Goal: Transaction & Acquisition: Book appointment/travel/reservation

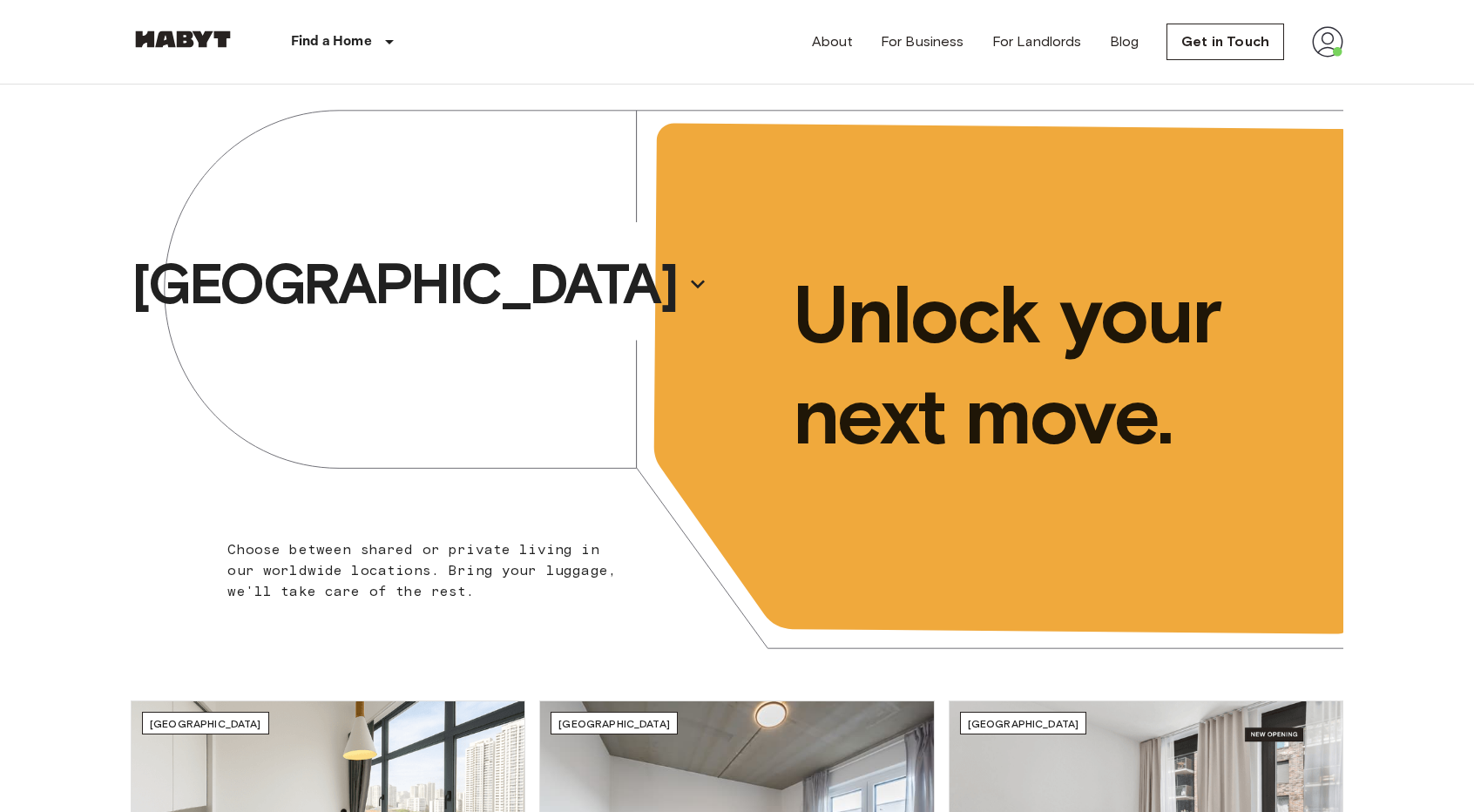
click at [1340, 42] on img at bounding box center [1328, 42] width 32 height 32
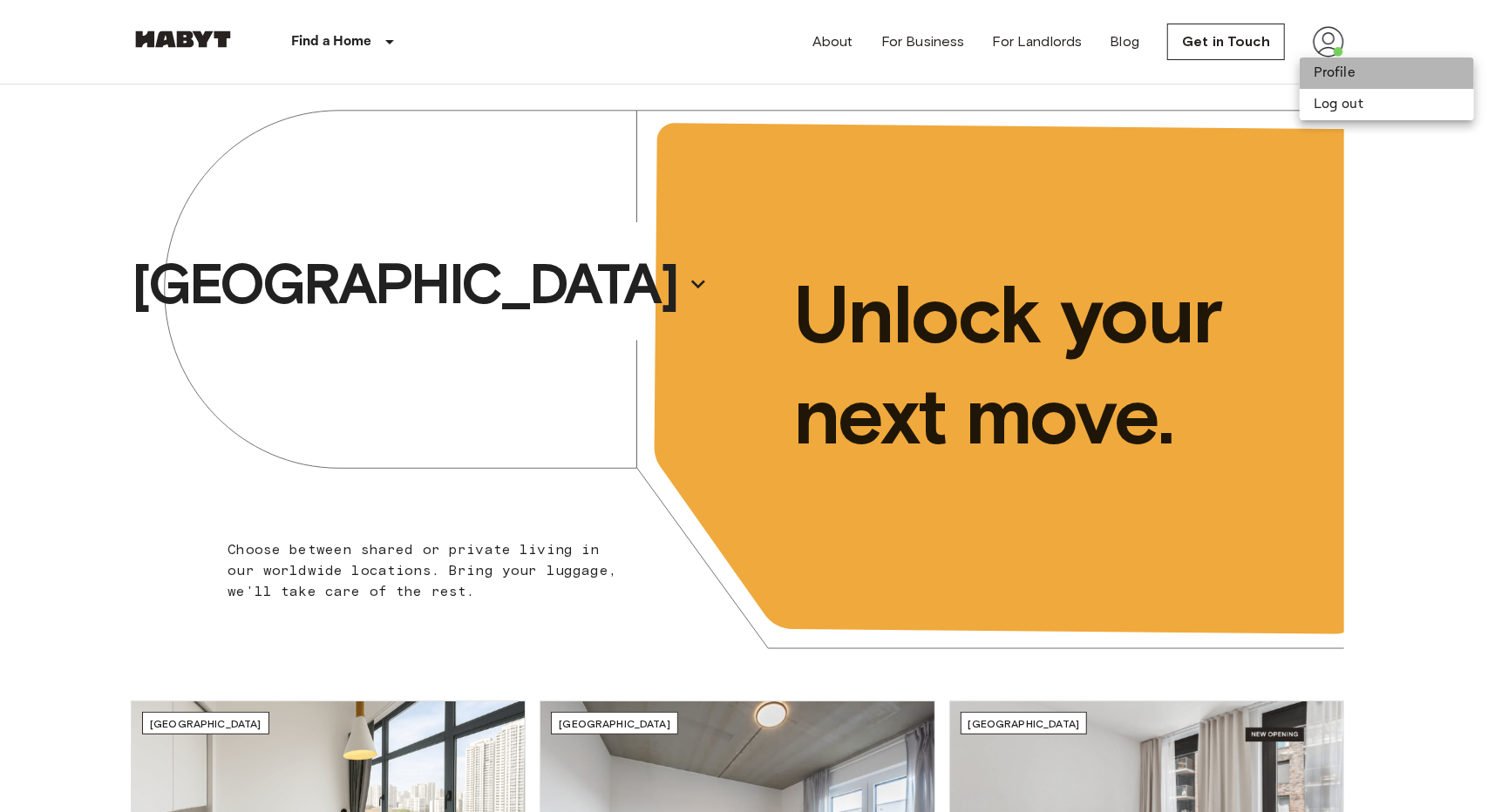
click at [1321, 72] on li "Profile" at bounding box center [1386, 73] width 174 height 32
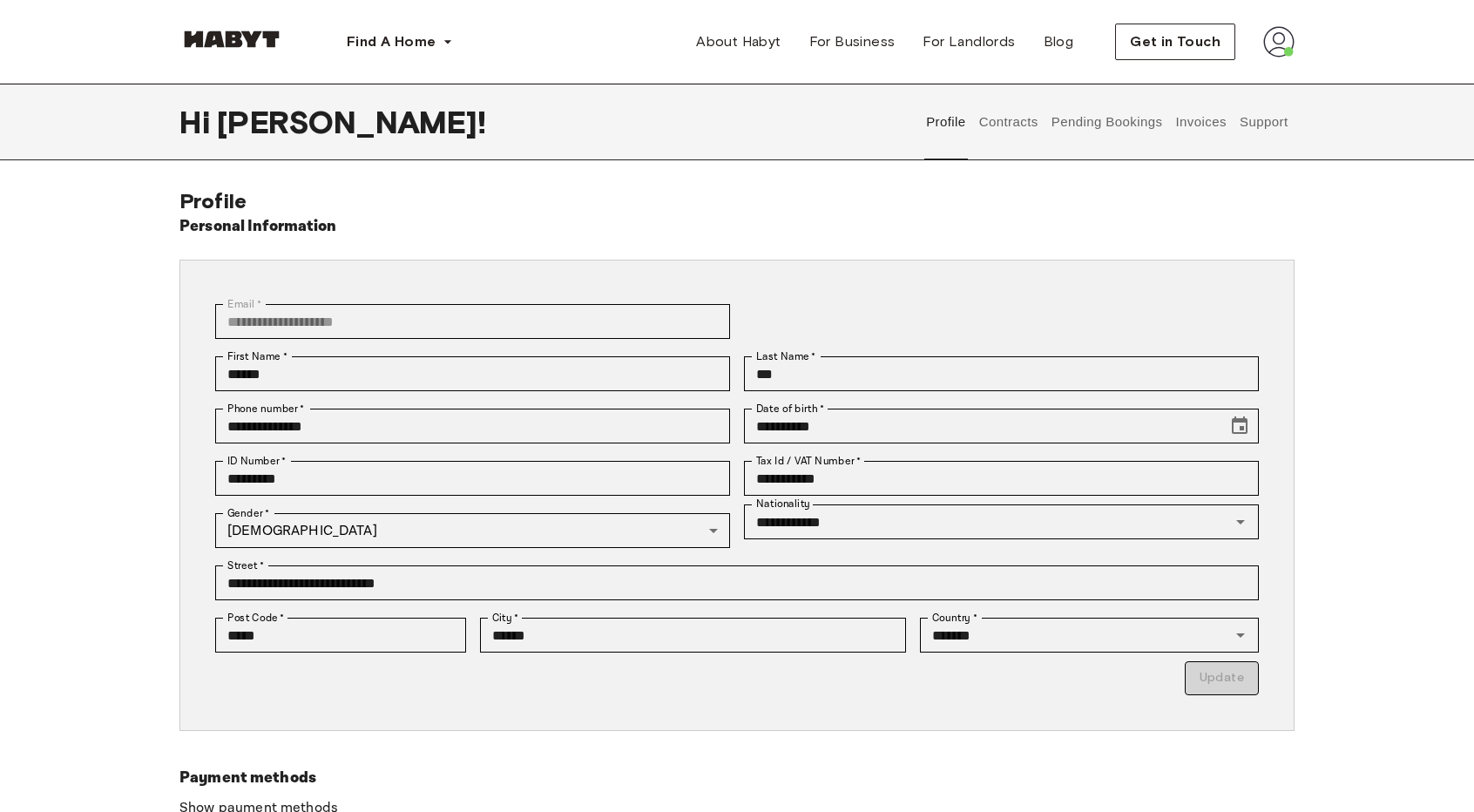
click at [1081, 135] on button "Pending Bookings" at bounding box center [1107, 122] width 116 height 77
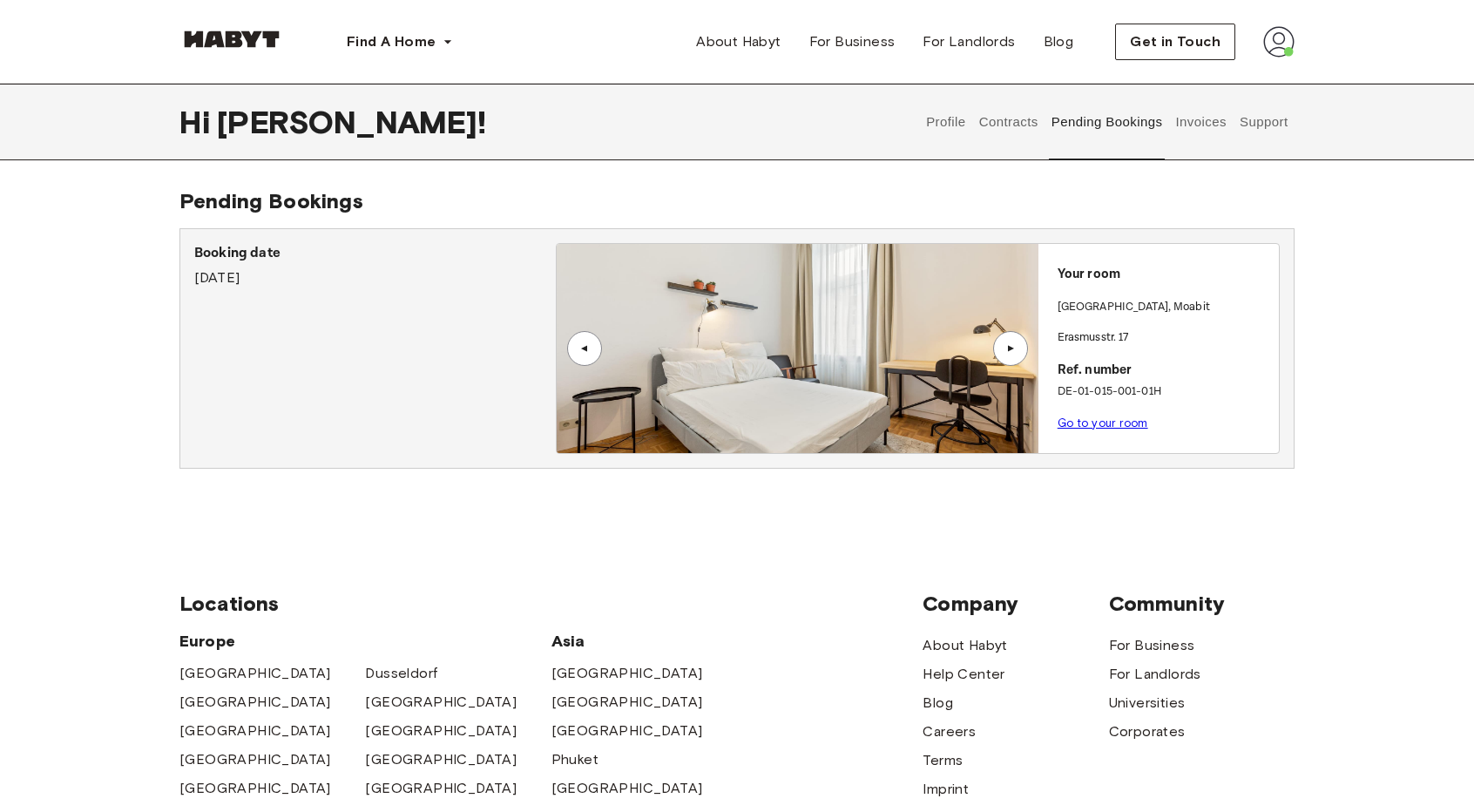
click at [1014, 129] on button "Contracts" at bounding box center [1009, 122] width 64 height 77
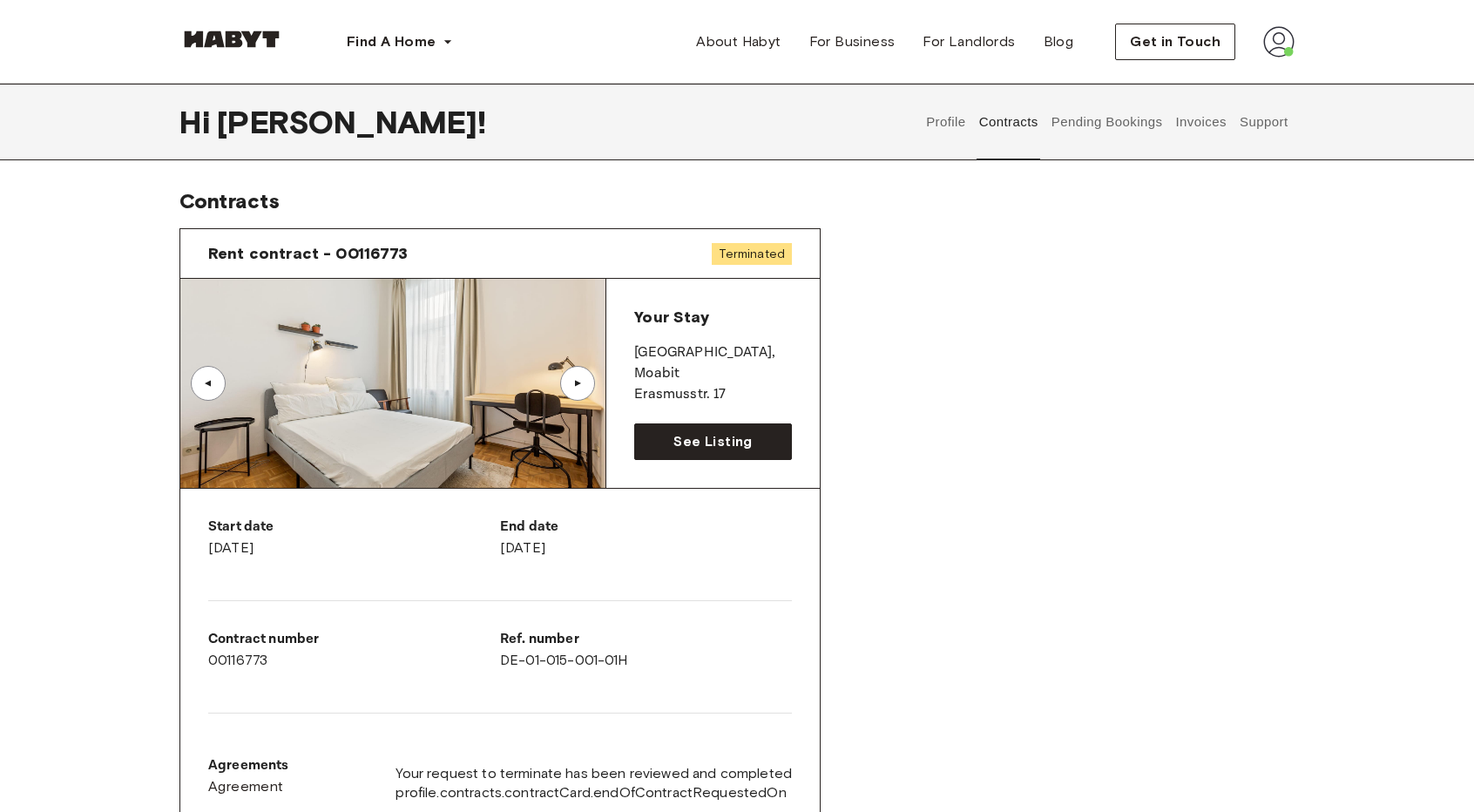
click at [1100, 133] on button "Pending Bookings" at bounding box center [1107, 122] width 116 height 77
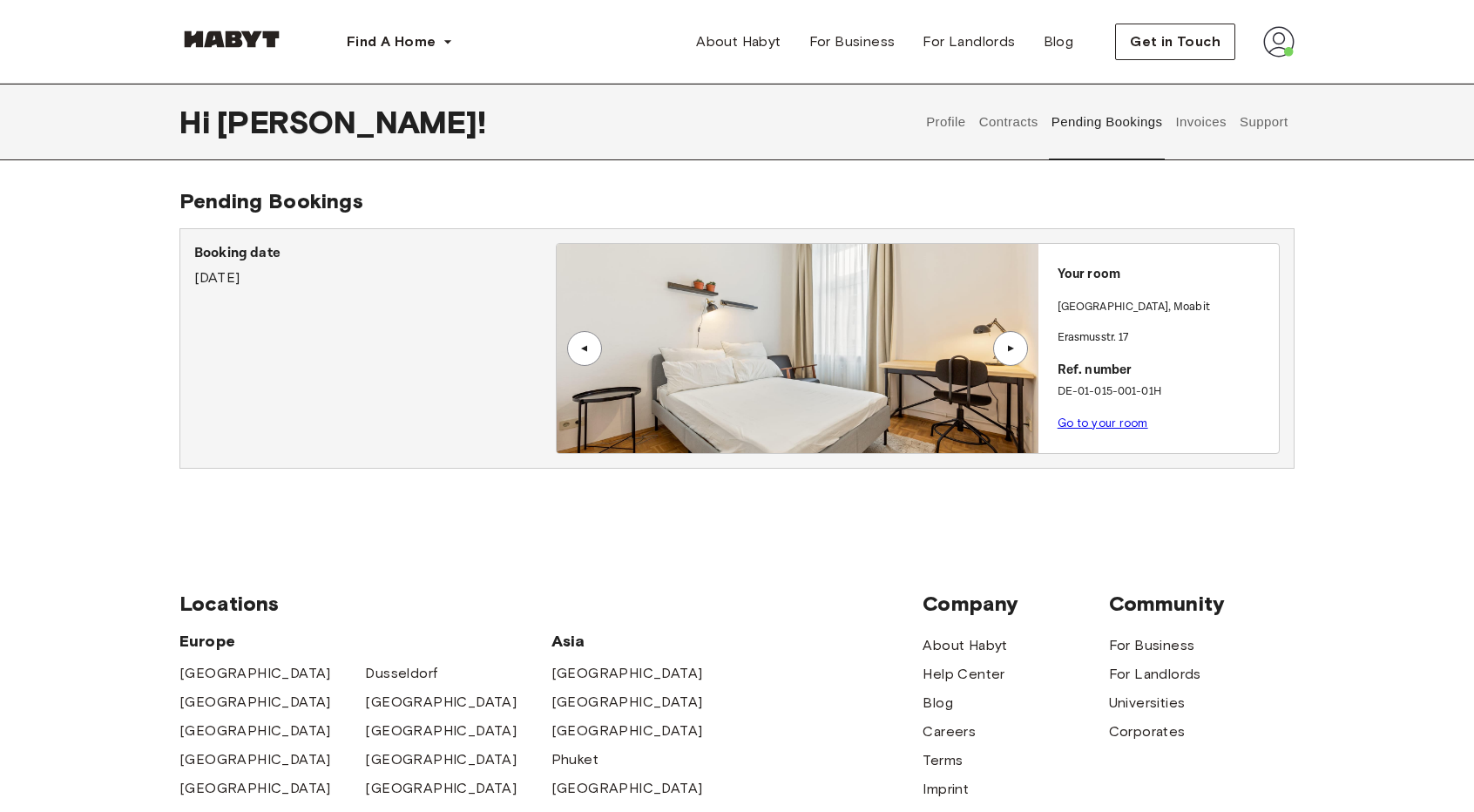
click at [1024, 128] on button "Contracts" at bounding box center [1009, 122] width 64 height 77
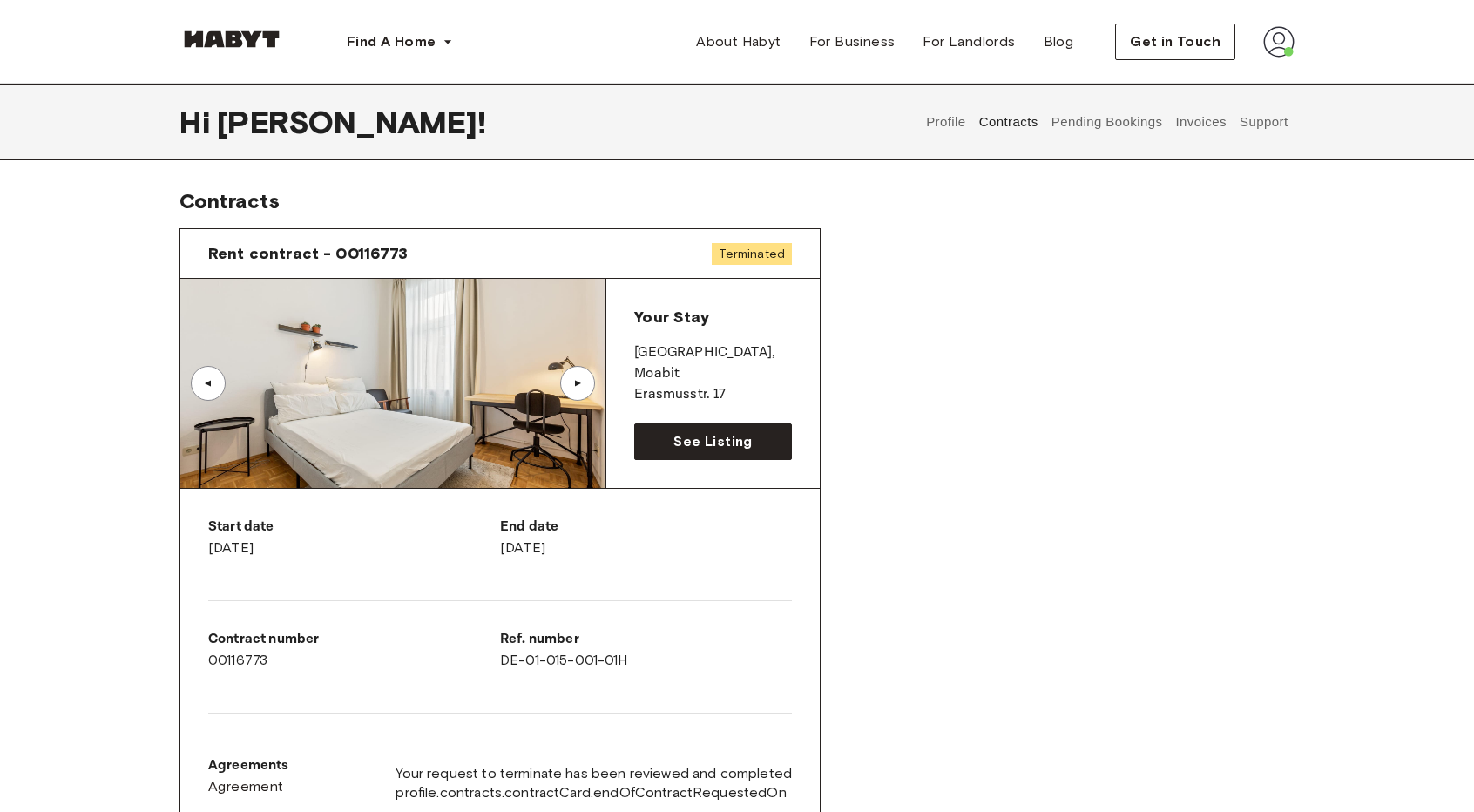
click at [936, 109] on button "Profile" at bounding box center [946, 122] width 44 height 77
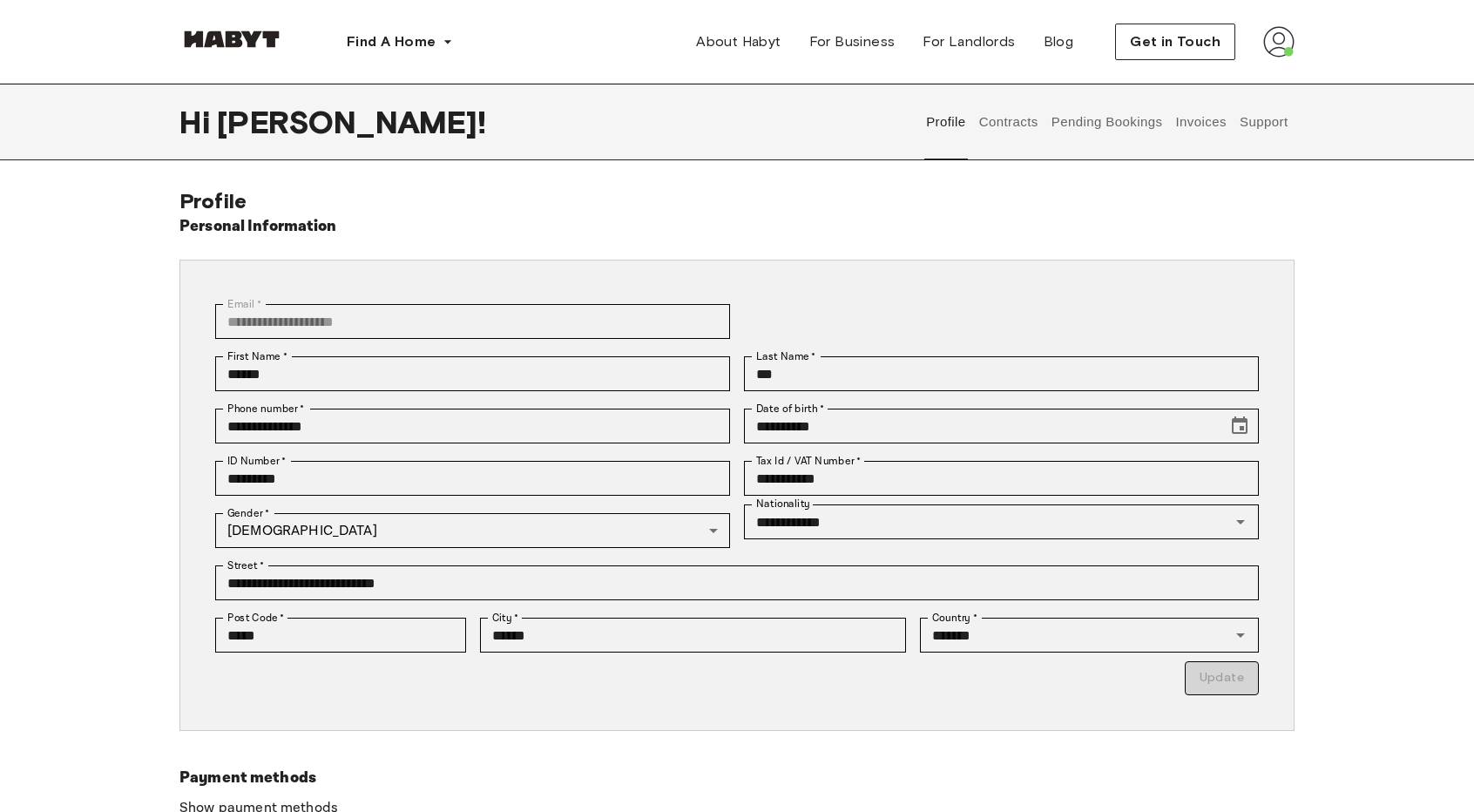
click at [996, 124] on button "Contracts" at bounding box center [1009, 122] width 64 height 77
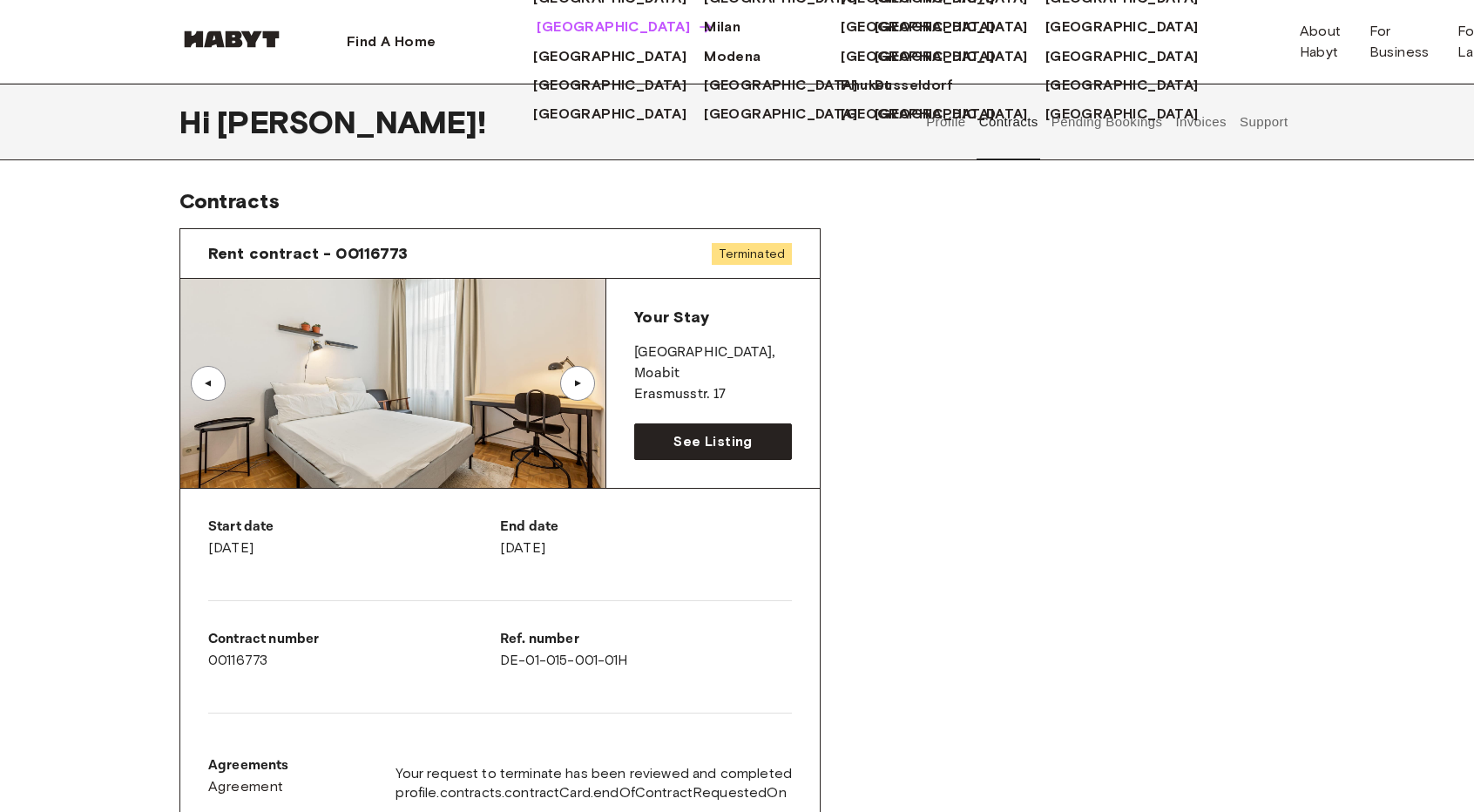
click at [537, 37] on span "[GEOGRAPHIC_DATA]" at bounding box center [613, 27] width 154 height 21
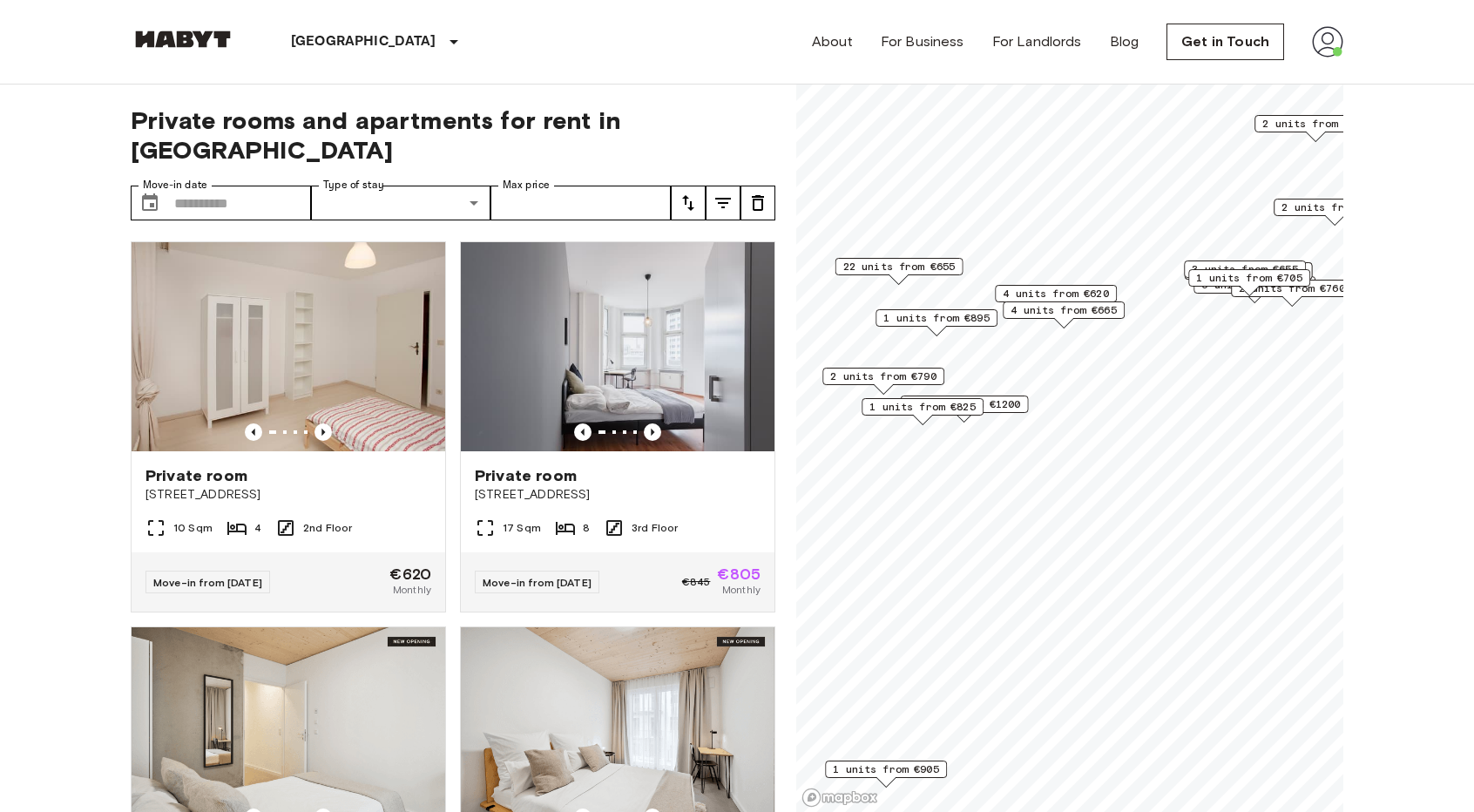
click at [924, 373] on span "2 units from €790" at bounding box center [884, 377] width 106 height 16
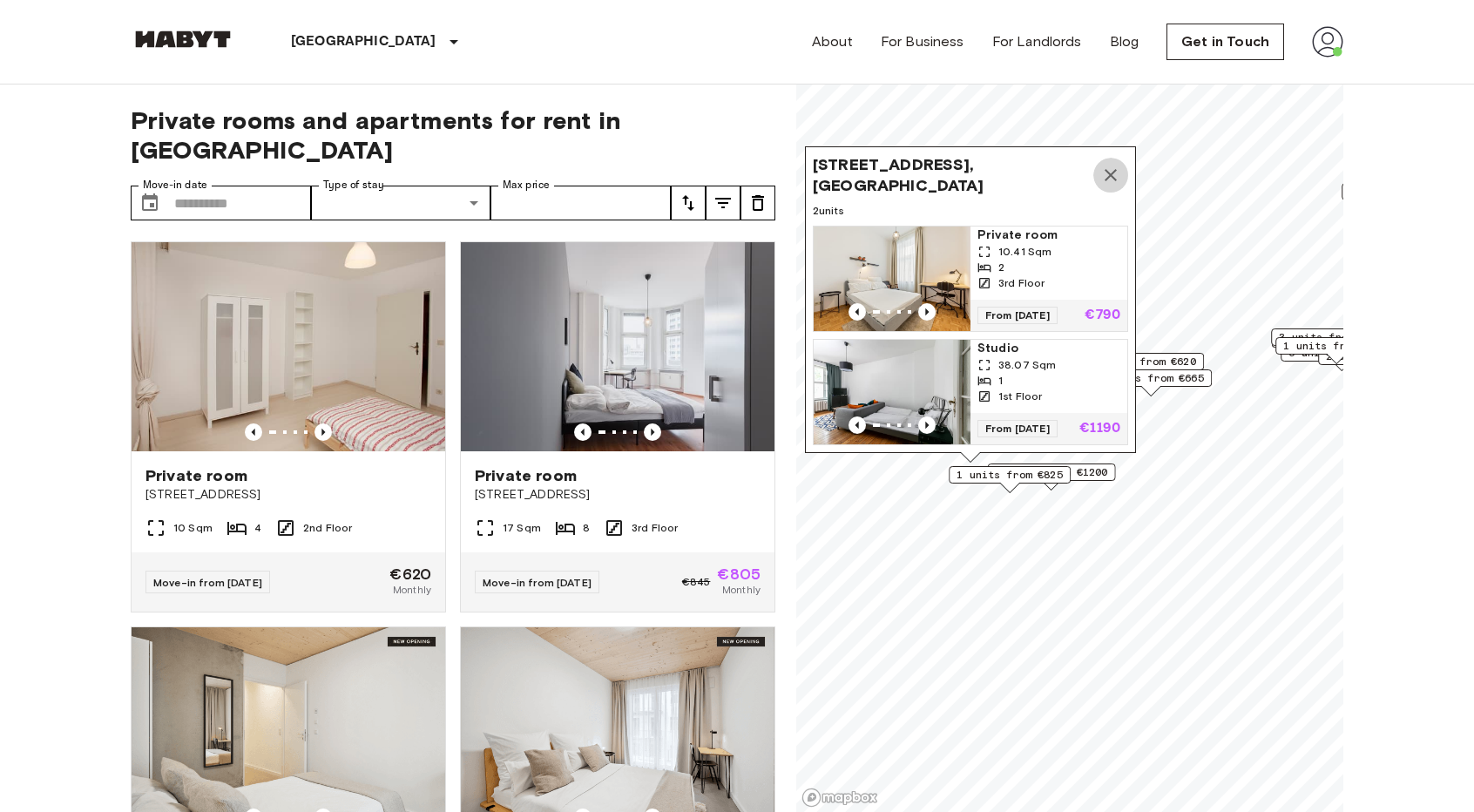
click at [1107, 165] on icon "Map marker" at bounding box center [1111, 176] width 21 height 21
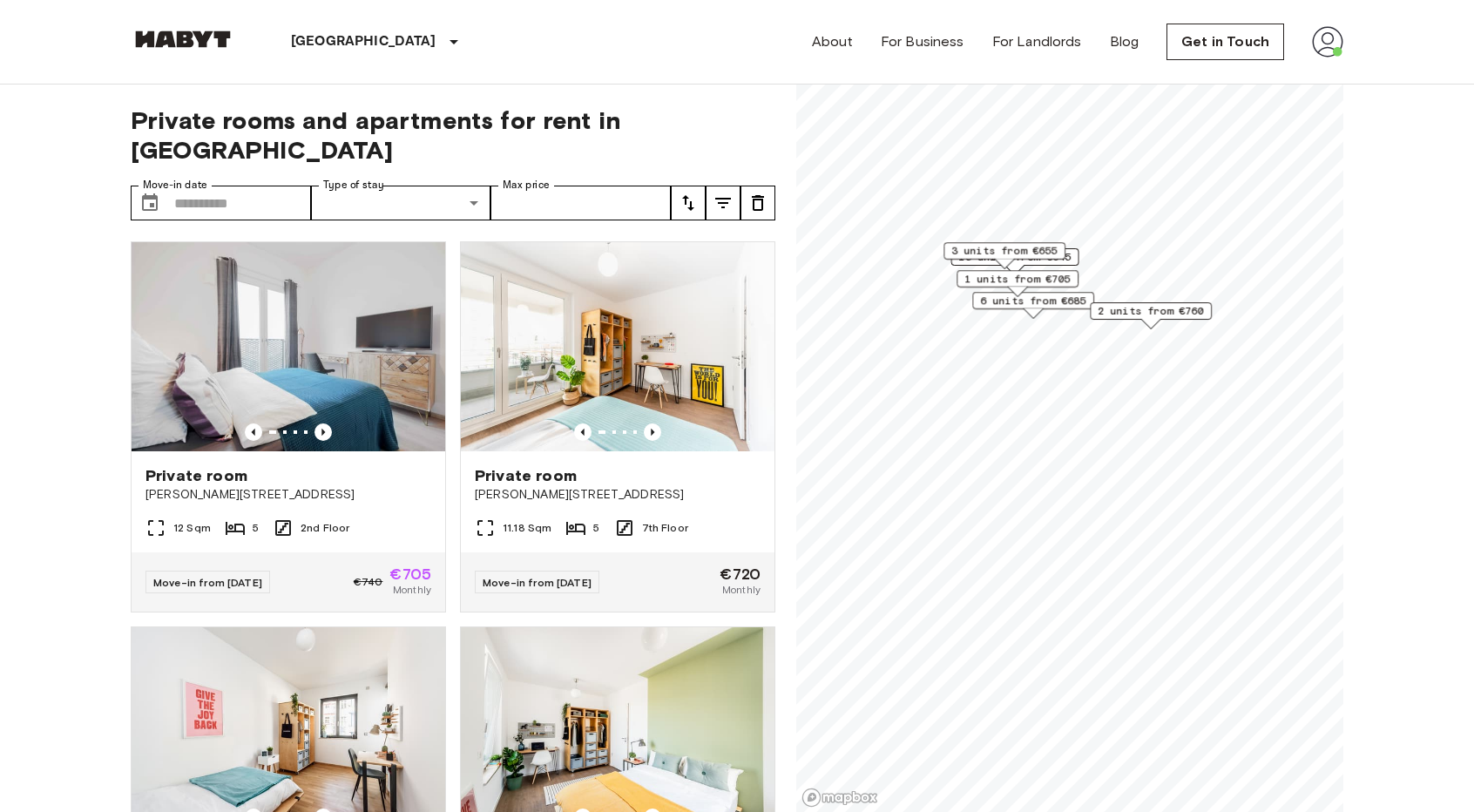
click at [1166, 308] on span "2 units from €760" at bounding box center [1151, 312] width 106 height 16
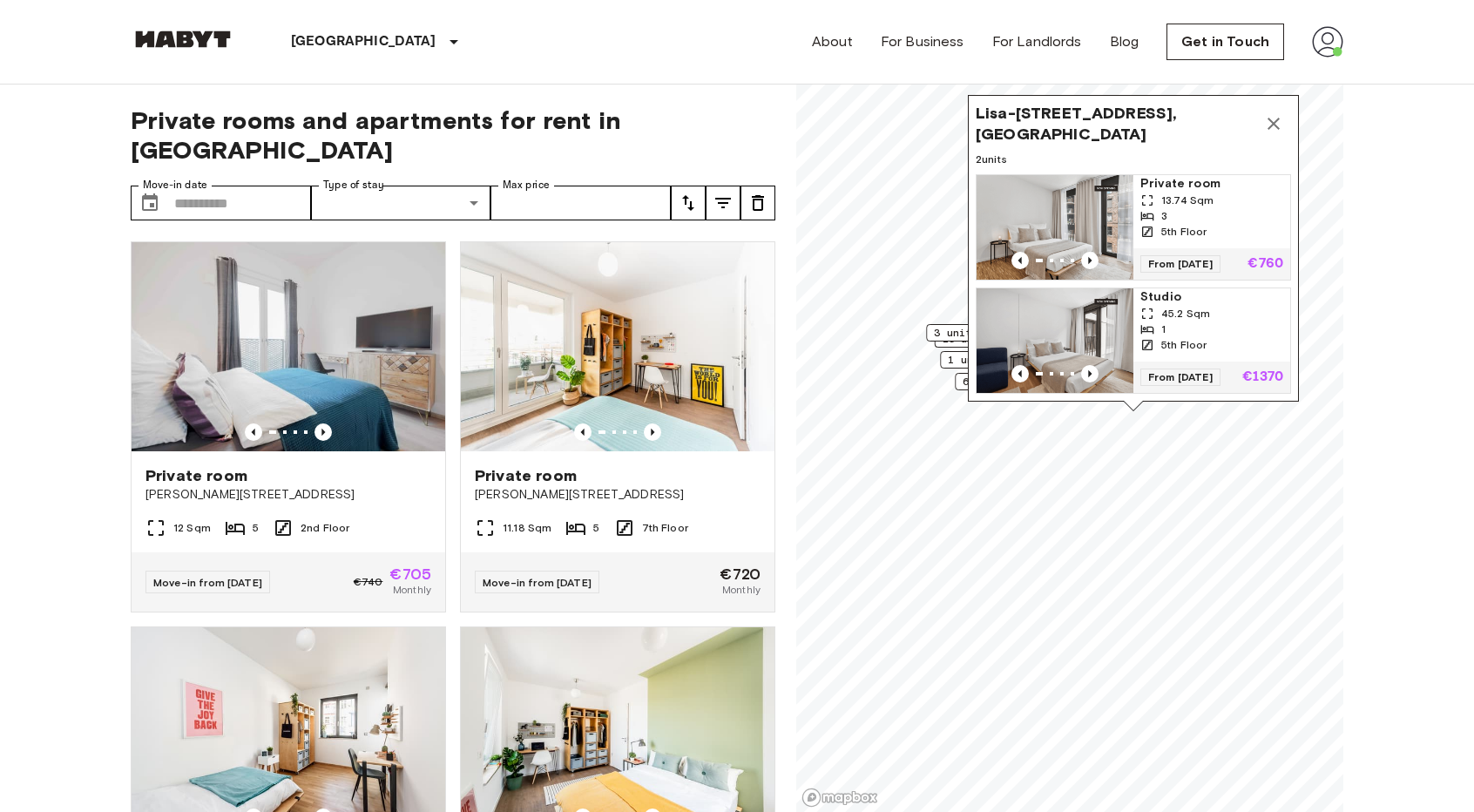
click at [1094, 180] on img "Map marker" at bounding box center [1056, 227] width 157 height 104
click at [1276, 117] on icon "Map marker" at bounding box center [1274, 124] width 12 height 12
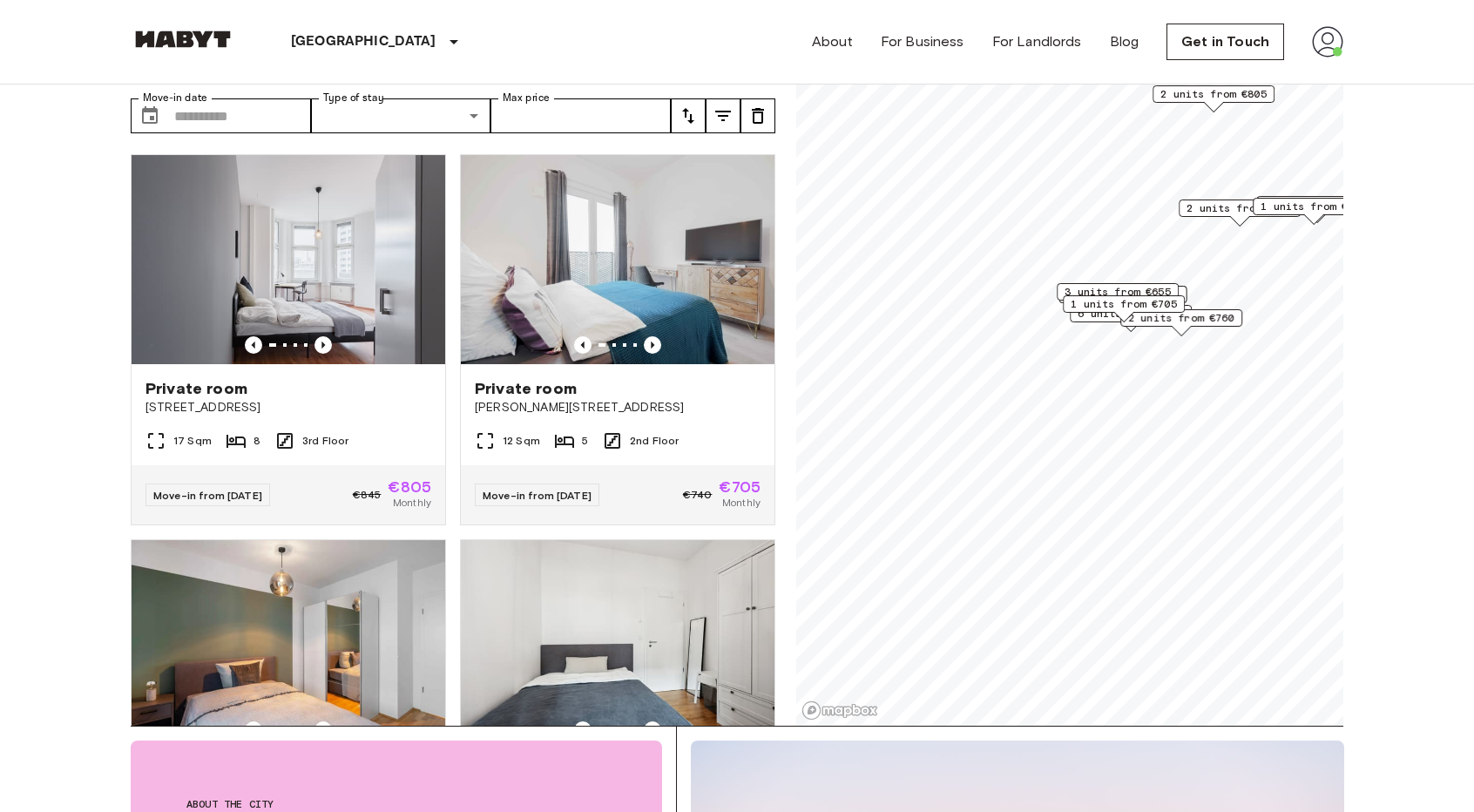
scroll to position [80, 0]
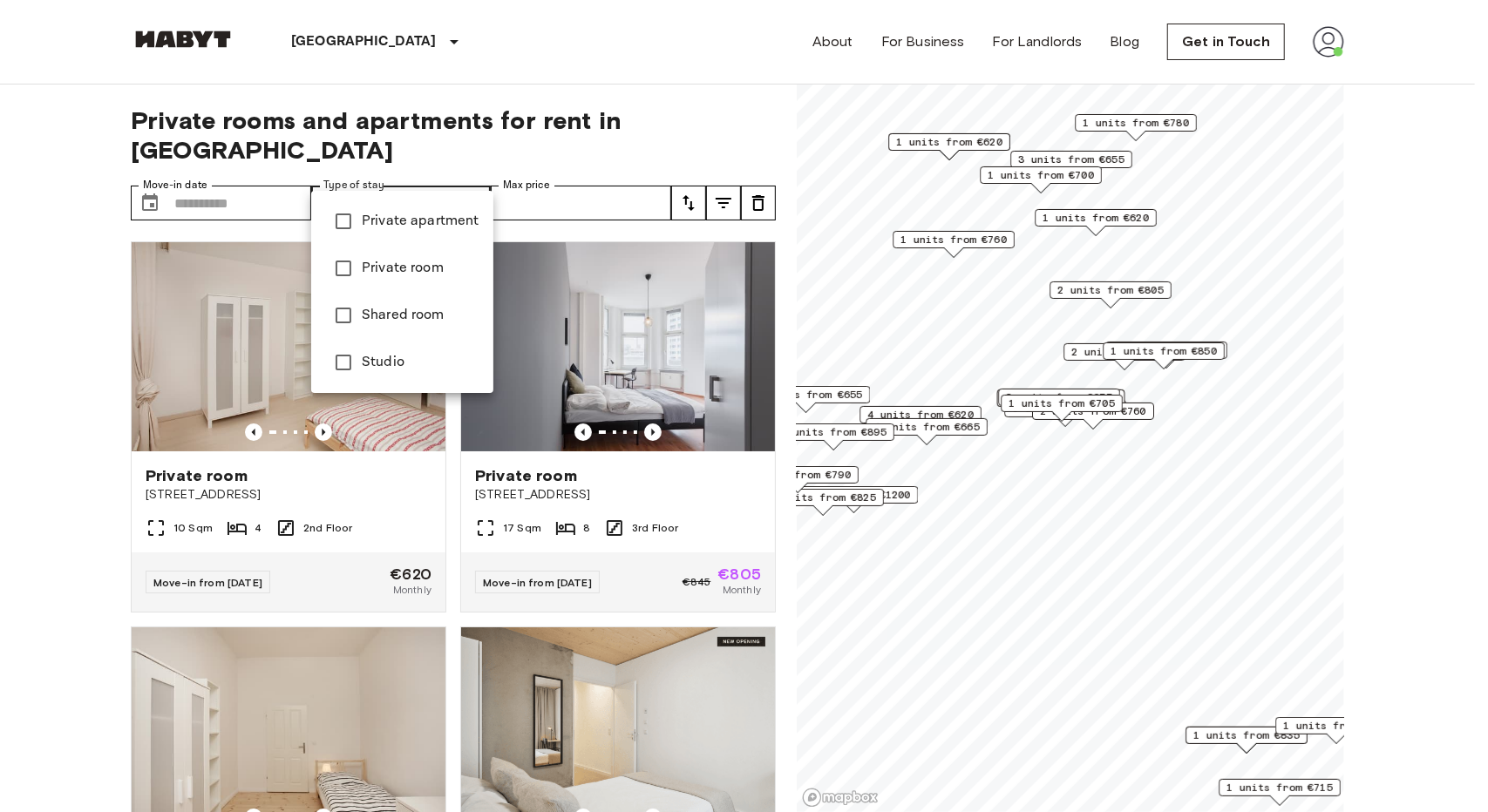
click at [408, 250] on li "Private room" at bounding box center [402, 267] width 182 height 47
click at [420, 220] on span "Private apartment" at bounding box center [420, 222] width 117 height 21
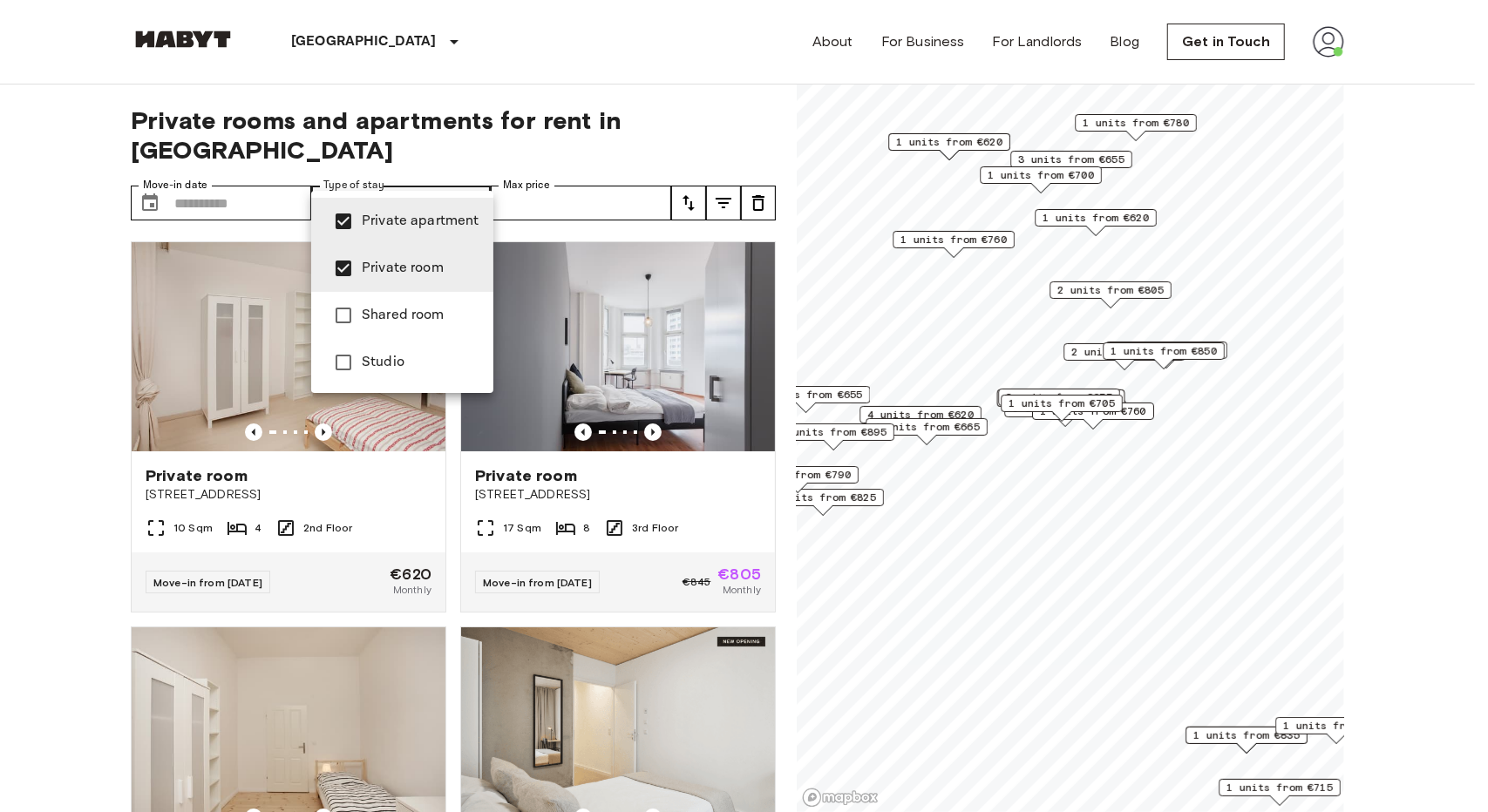
click at [409, 267] on span "Private room" at bounding box center [420, 268] width 117 height 21
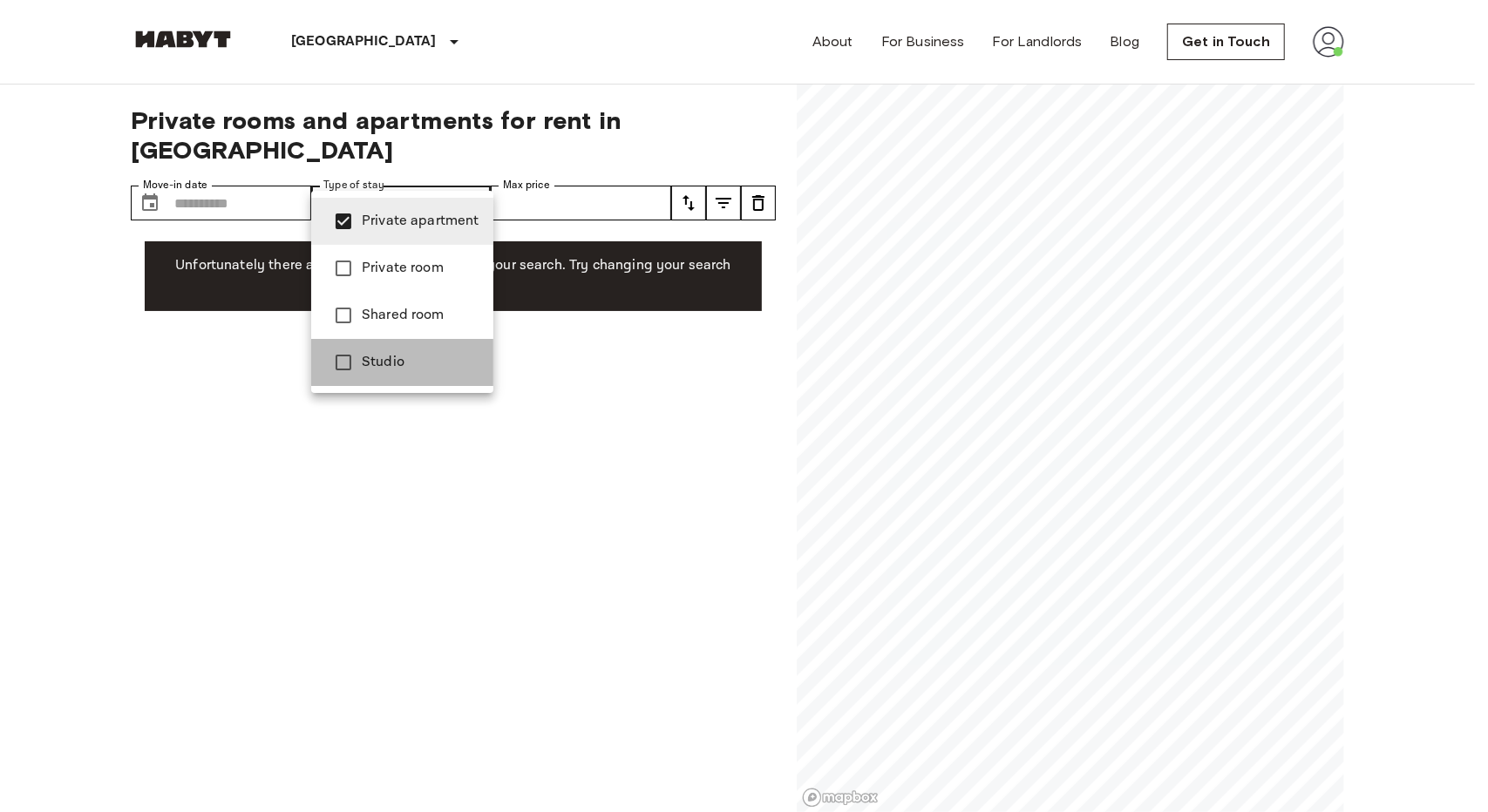
click at [415, 366] on span "Studio" at bounding box center [420, 363] width 117 height 21
type input "**********"
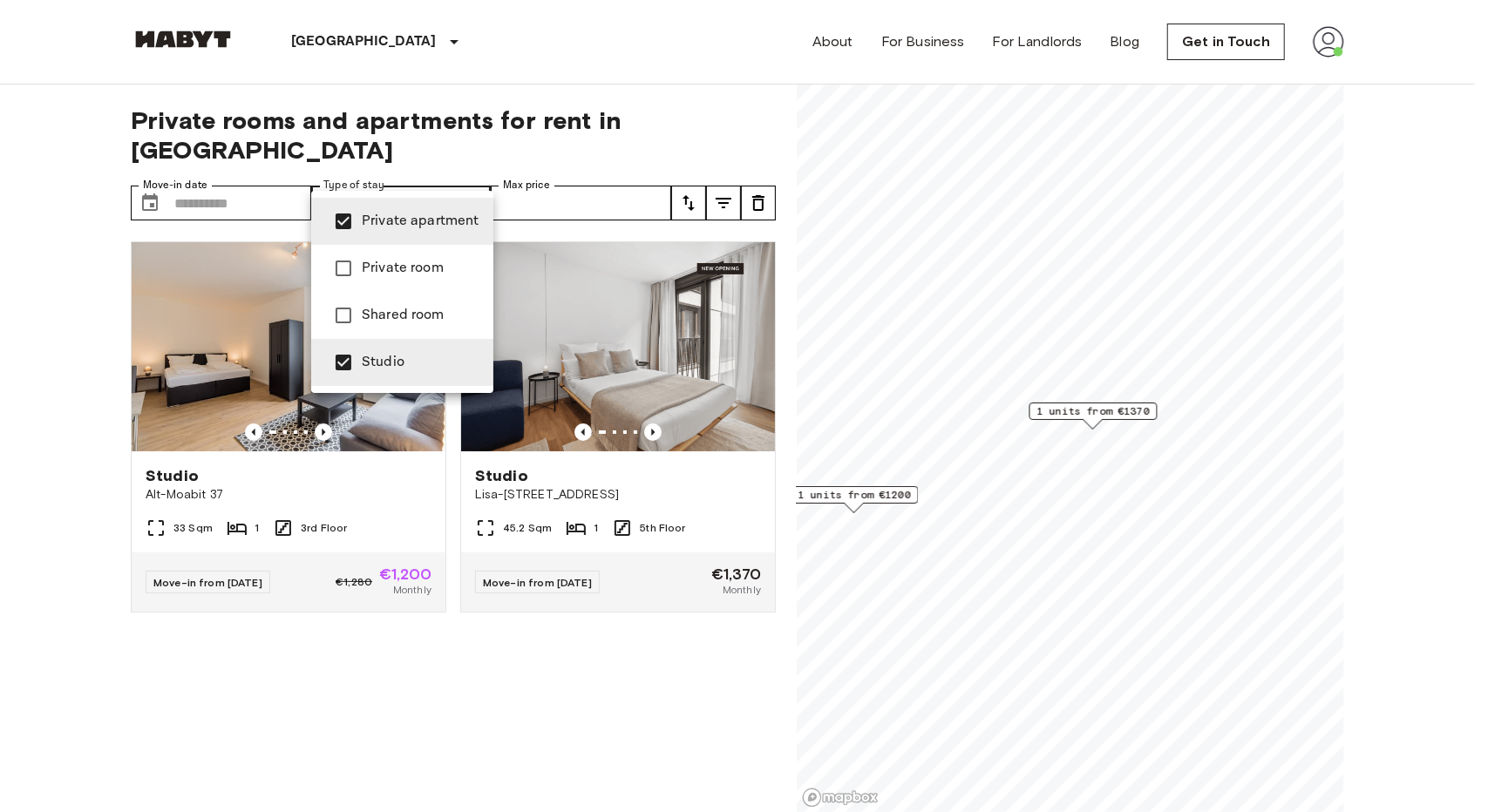
click at [1063, 491] on div at bounding box center [744, 406] width 1488 height 812
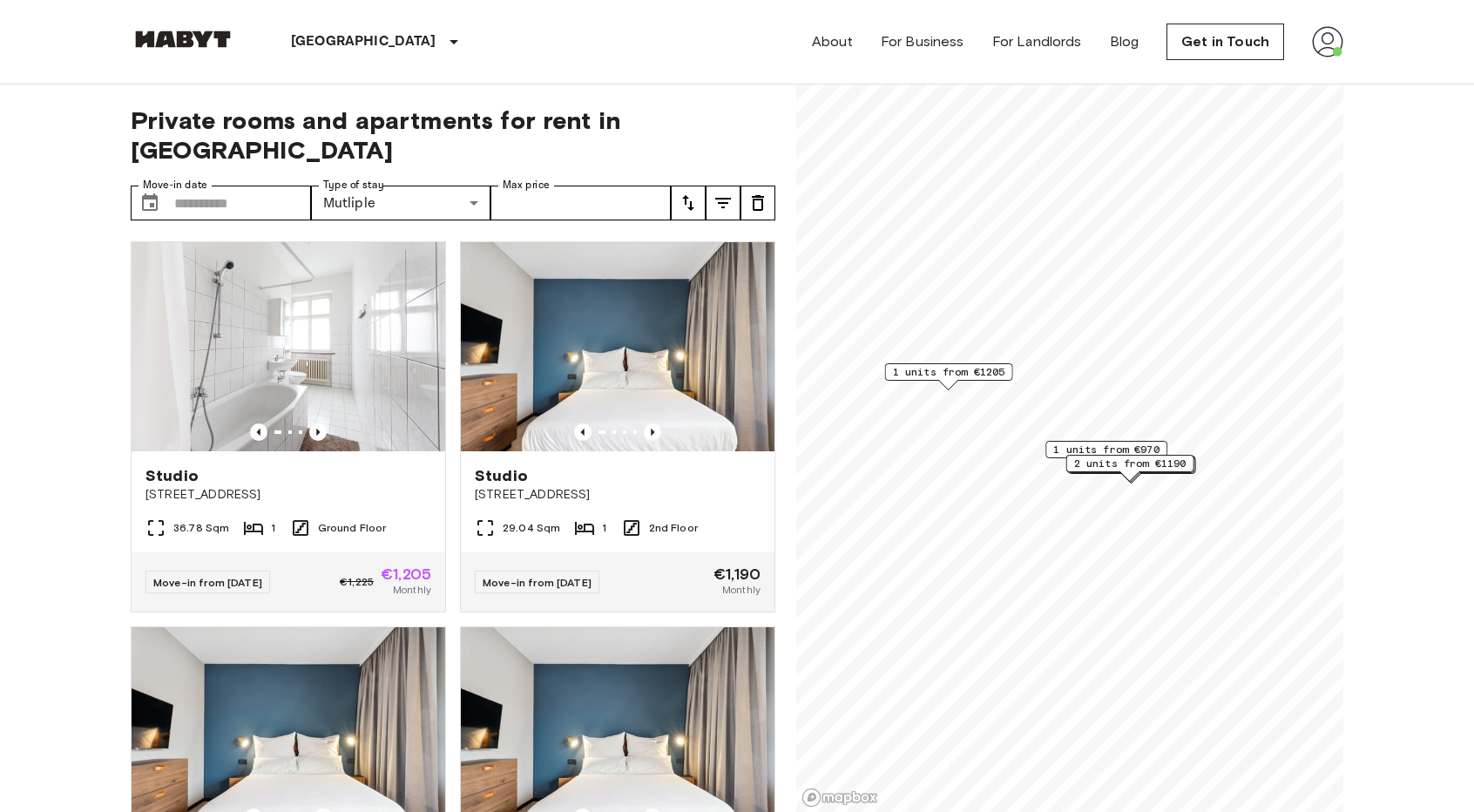
click at [1066, 446] on span "1 units from €970" at bounding box center [1106, 449] width 106 height 16
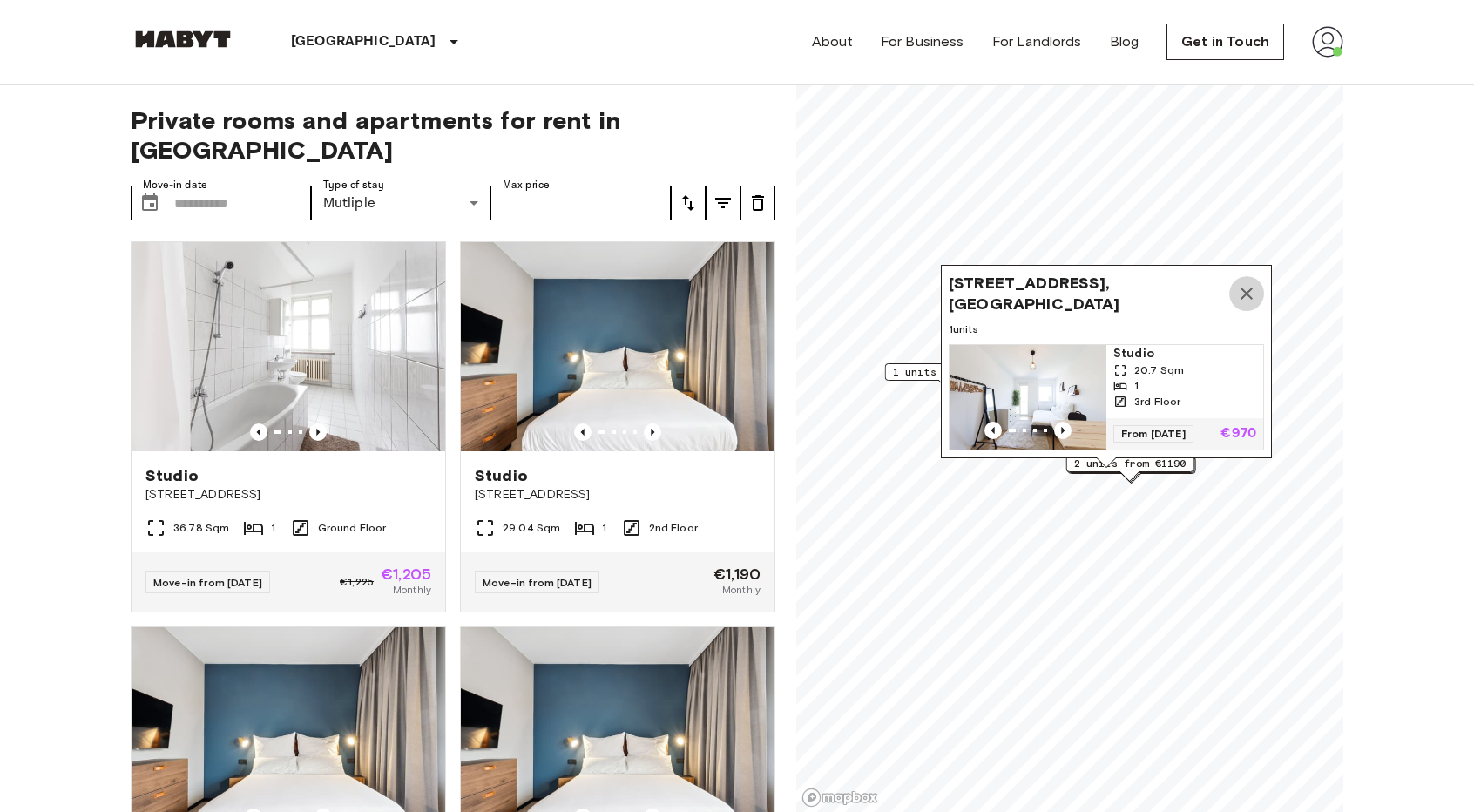
click at [1252, 287] on icon "Map marker" at bounding box center [1247, 294] width 21 height 21
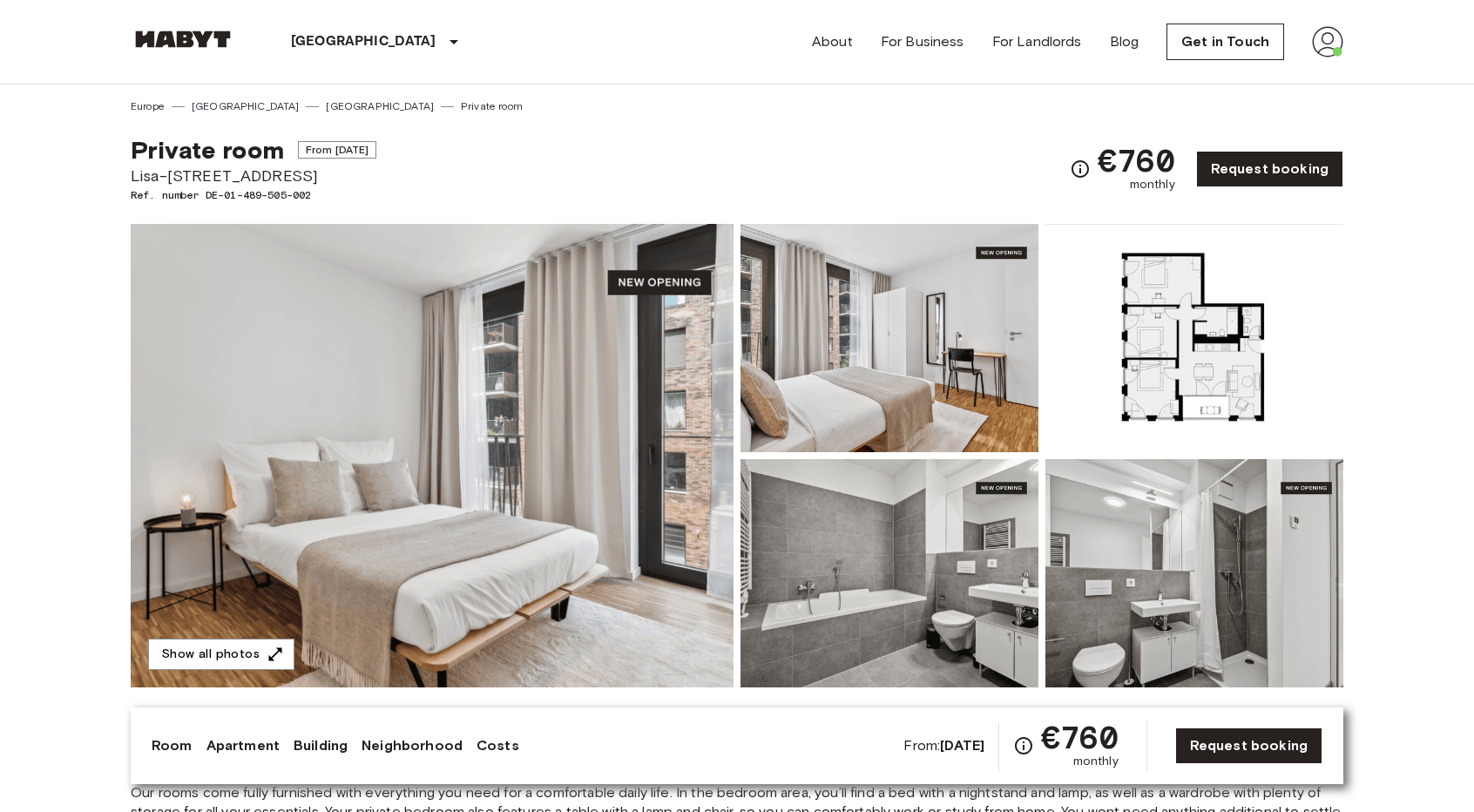
click at [1165, 384] on img at bounding box center [1195, 338] width 298 height 229
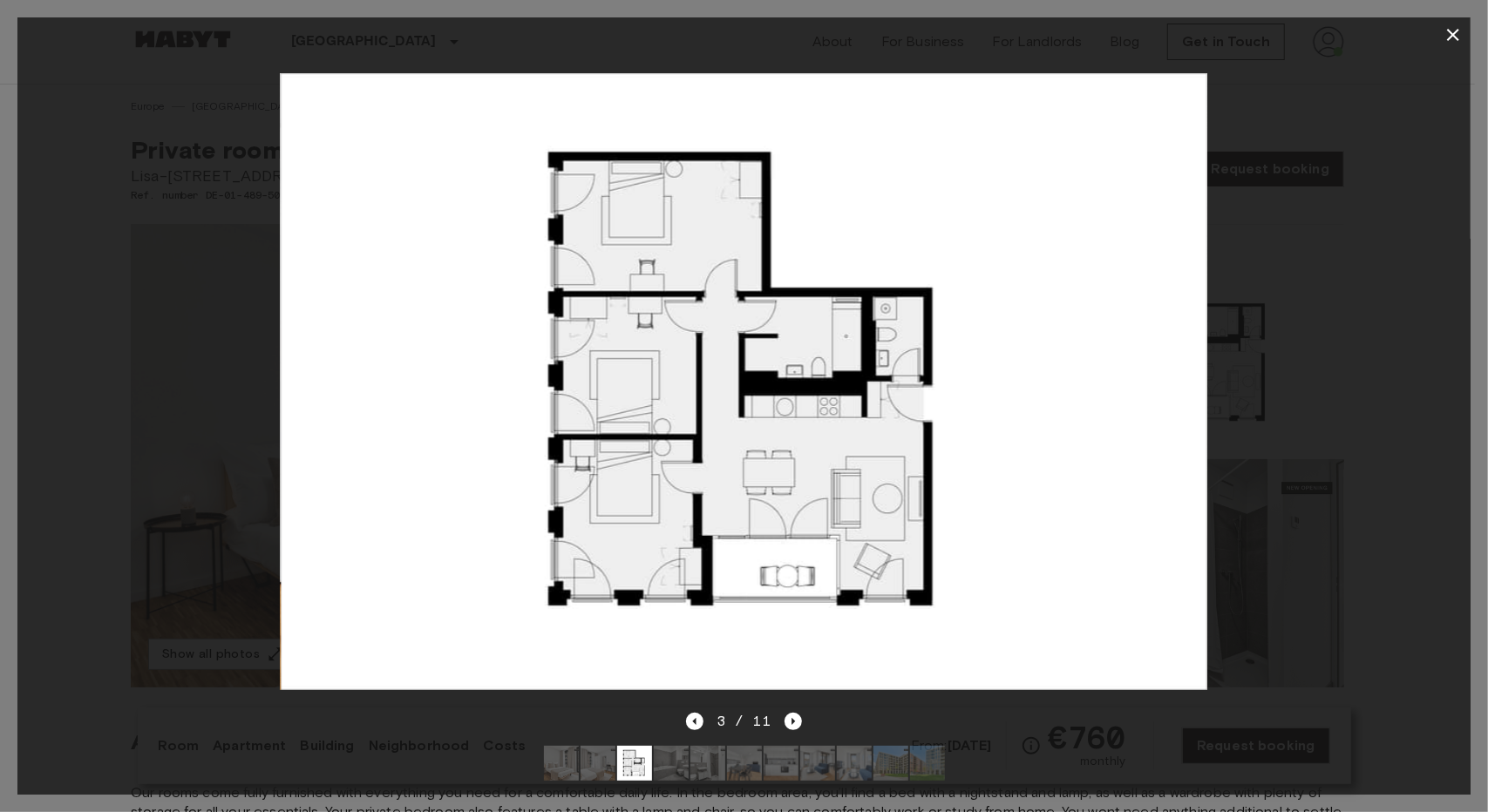
click at [1453, 34] on icon "button" at bounding box center [1454, 35] width 12 height 12
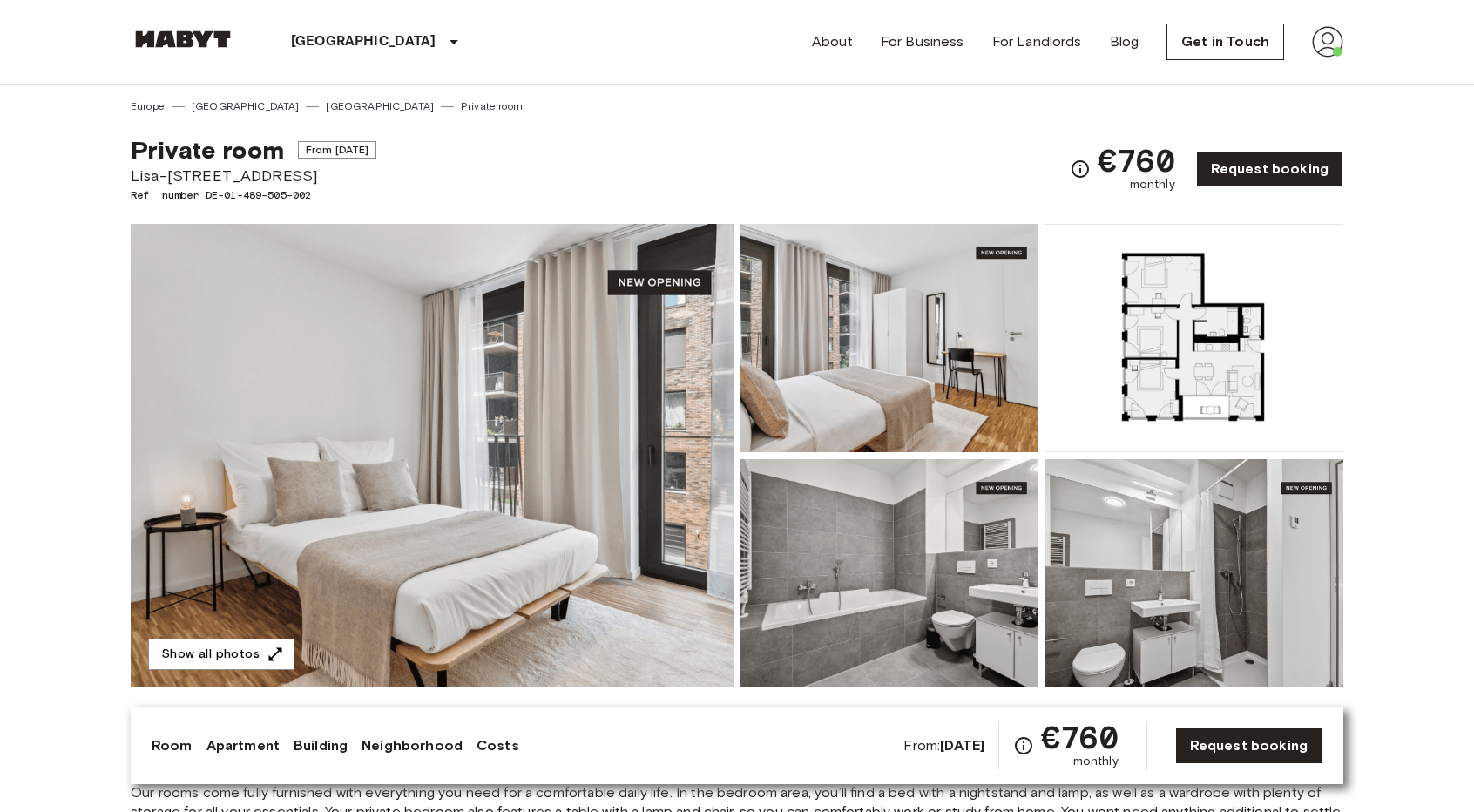
click at [1090, 351] on img at bounding box center [1195, 338] width 298 height 229
